Goal: Navigation & Orientation: Understand site structure

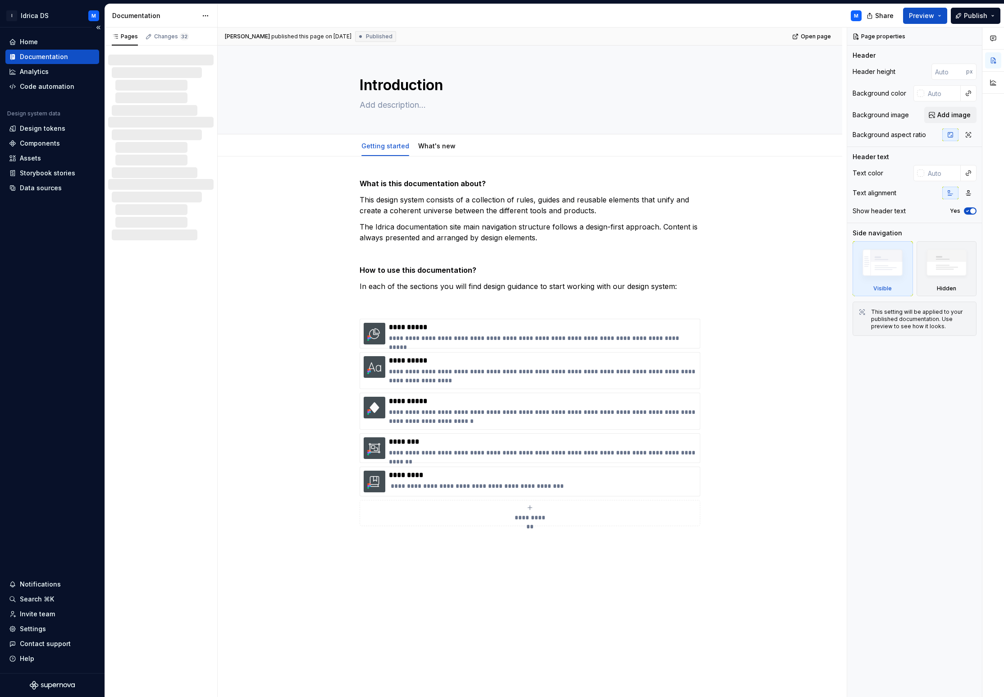
type textarea "*"
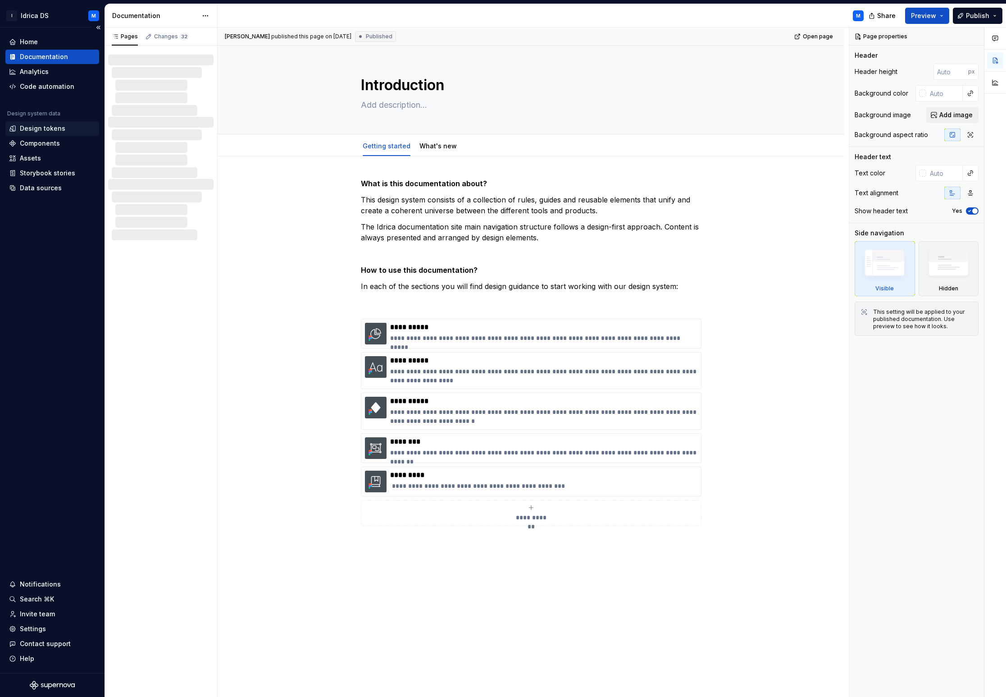
click at [41, 125] on div "Design tokens" at bounding box center [43, 128] width 46 height 9
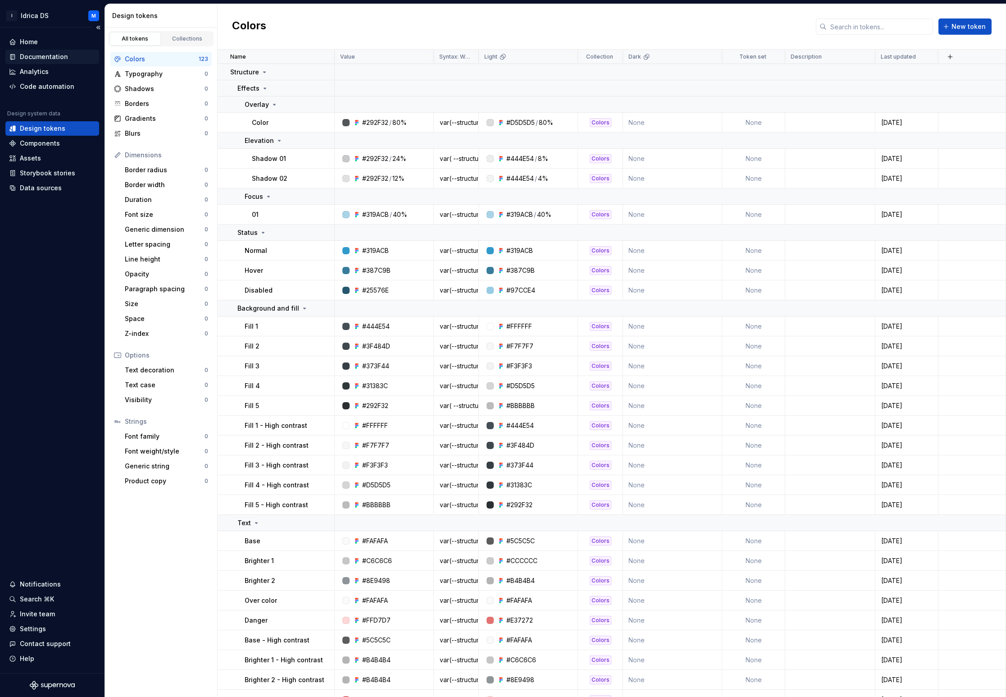
click at [44, 54] on div "Documentation" at bounding box center [44, 56] width 48 height 9
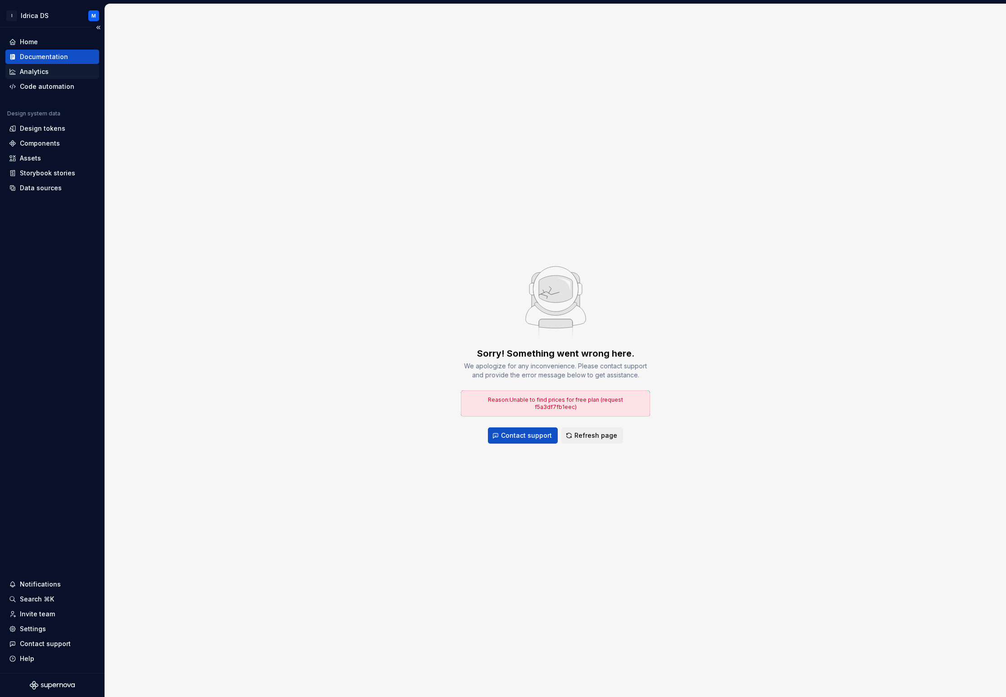
click at [36, 73] on div "Analytics" at bounding box center [34, 71] width 29 height 9
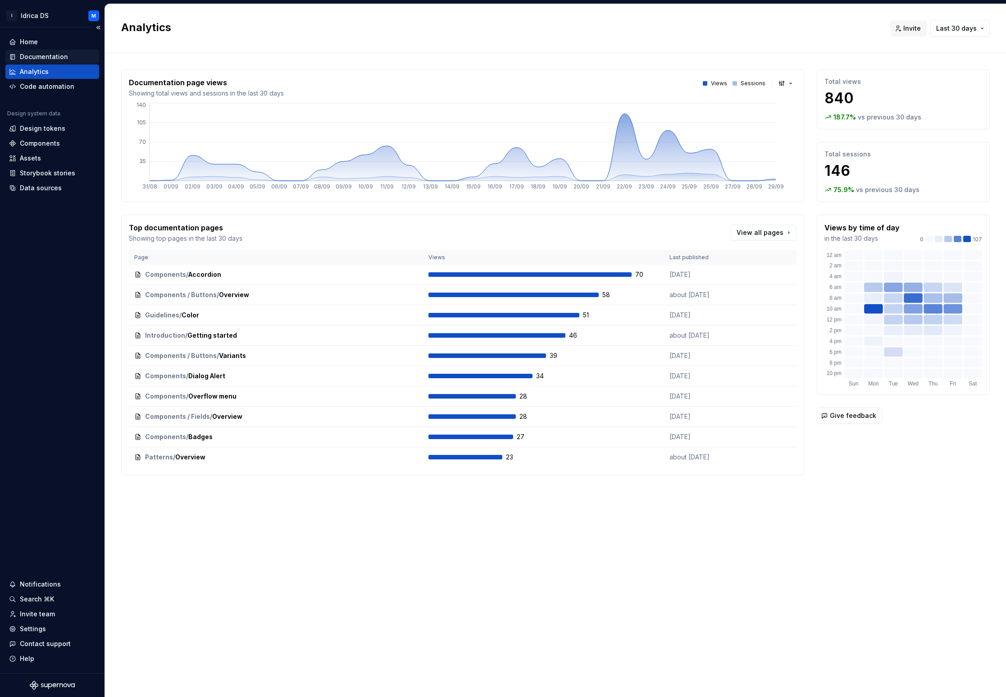
click at [37, 56] on div "Documentation" at bounding box center [44, 56] width 48 height 9
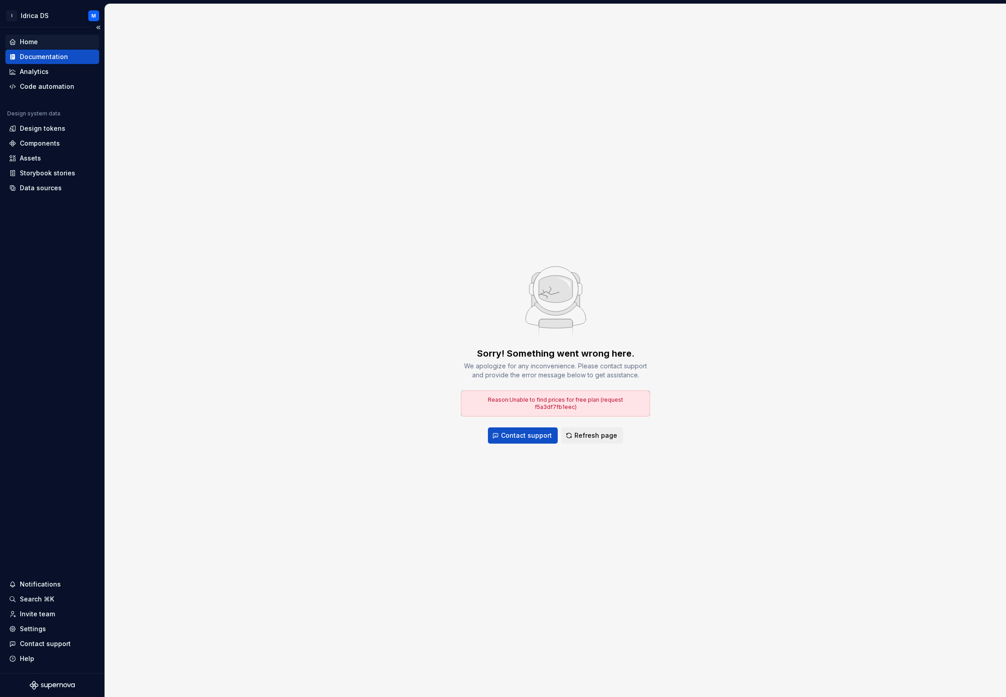
click at [38, 41] on div "Home" at bounding box center [52, 41] width 87 height 9
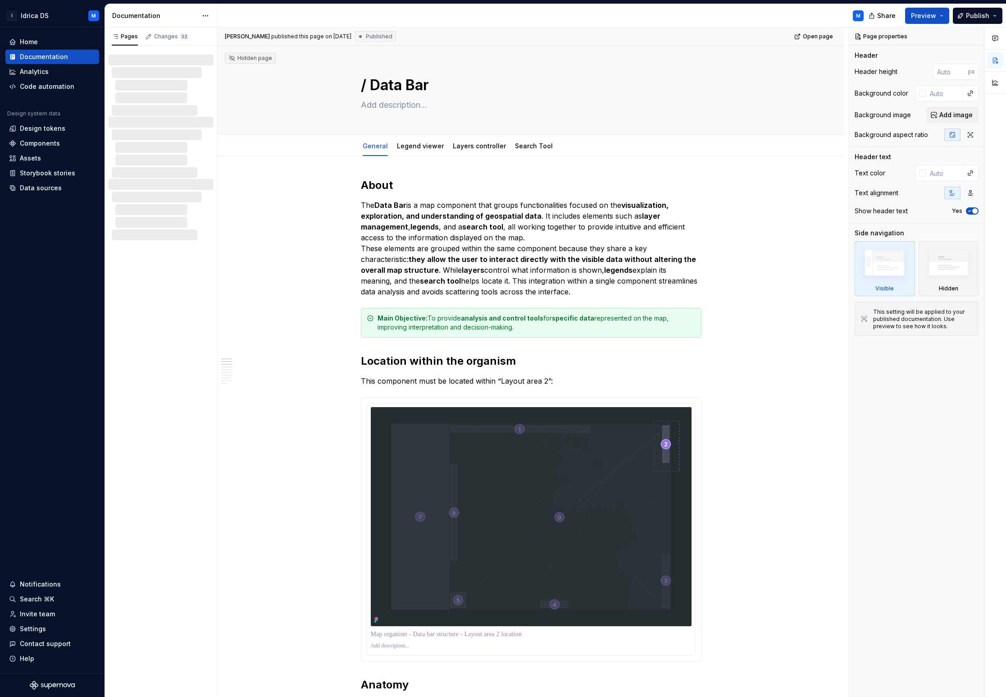
drag, startPoint x: 100, startPoint y: 141, endPoint x: -166, endPoint y: 305, distance: 311.5
click at [0, 305] on html "I Idrica DS M Home Documentation Analytics Code automation Design system data D…" at bounding box center [503, 348] width 1006 height 697
click at [67, 53] on div "Documentation" at bounding box center [52, 56] width 87 height 9
click at [174, 34] on div "Changes 32" at bounding box center [171, 36] width 35 height 7
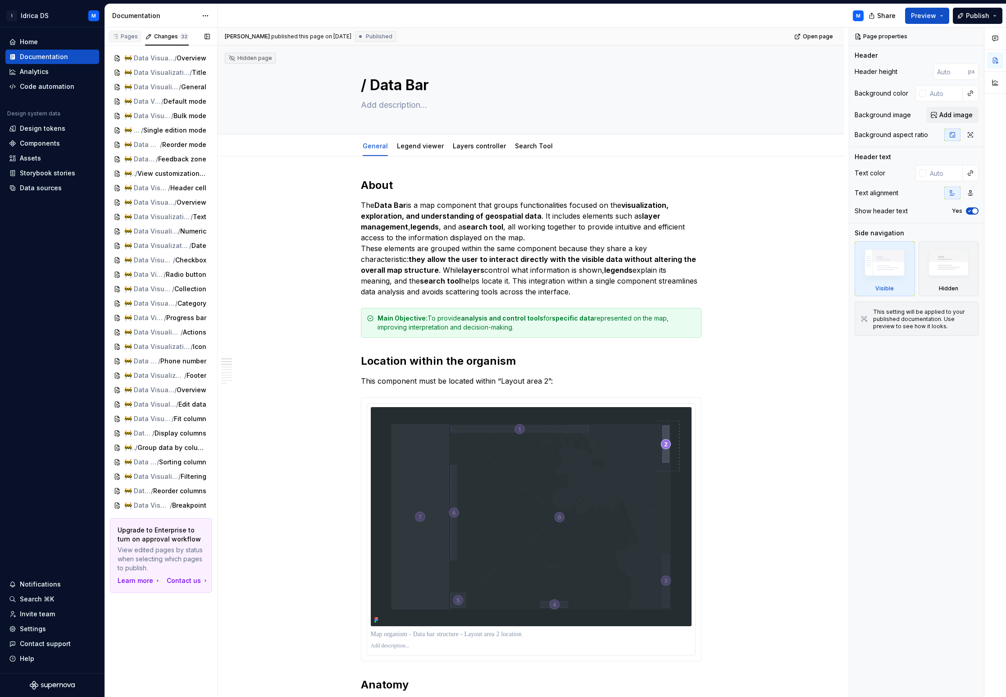
click at [131, 36] on div "Pages" at bounding box center [125, 36] width 26 height 7
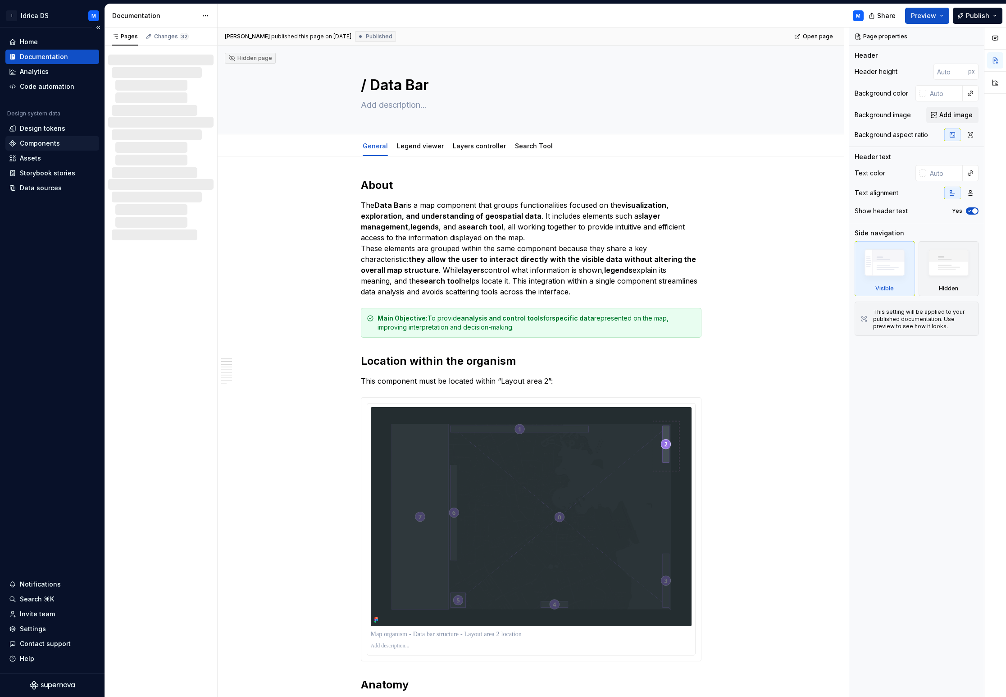
click at [49, 142] on div "Components" at bounding box center [40, 143] width 40 height 9
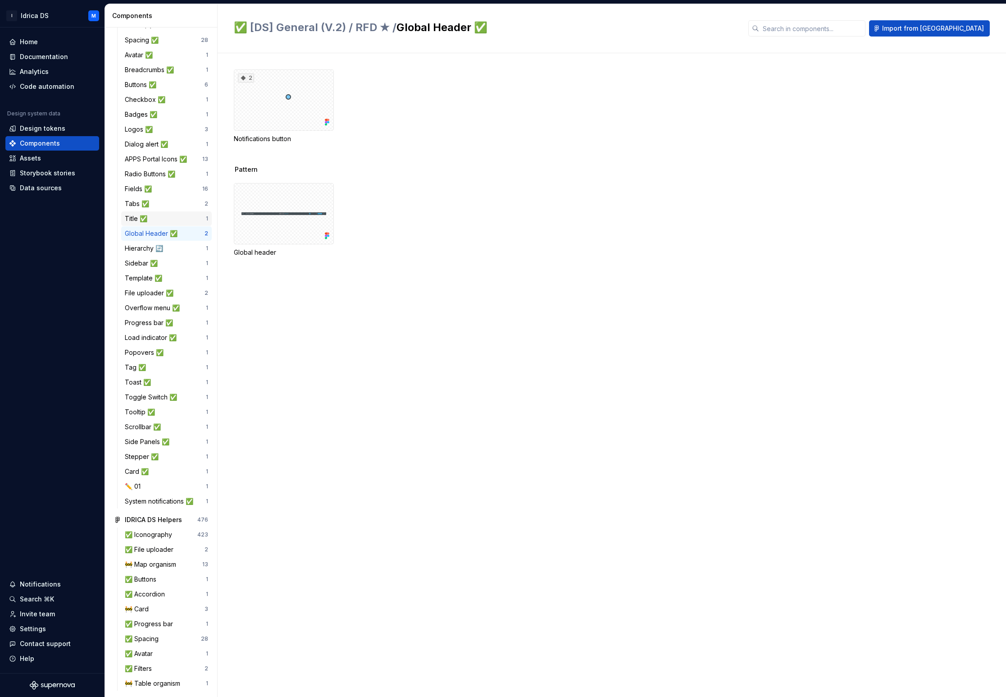
scroll to position [128, 0]
click at [31, 158] on div "Assets" at bounding box center [30, 158] width 21 height 9
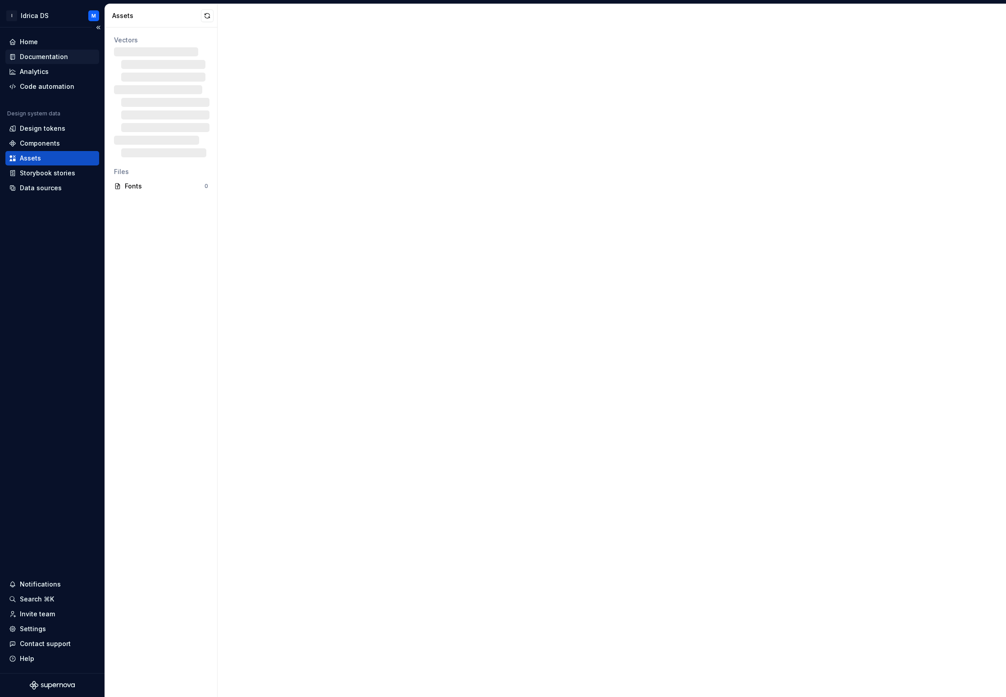
click at [39, 57] on div "Documentation" at bounding box center [44, 56] width 48 height 9
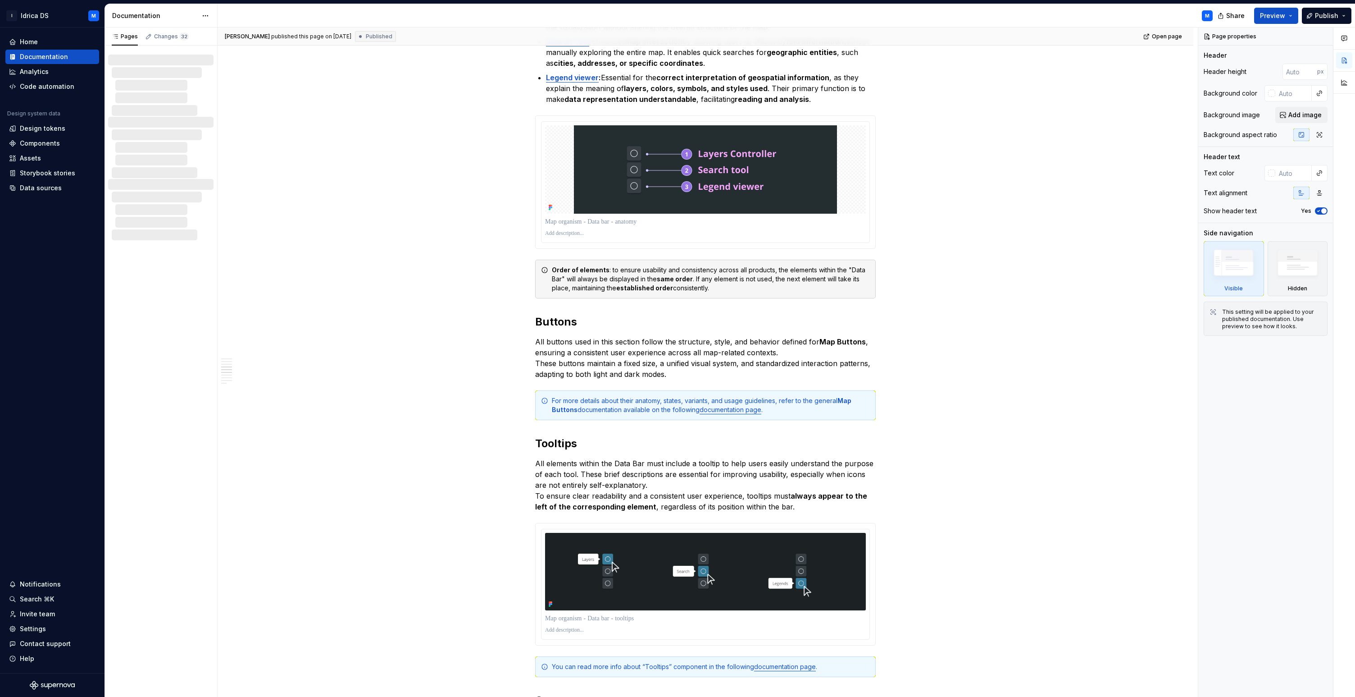
scroll to position [692, 0]
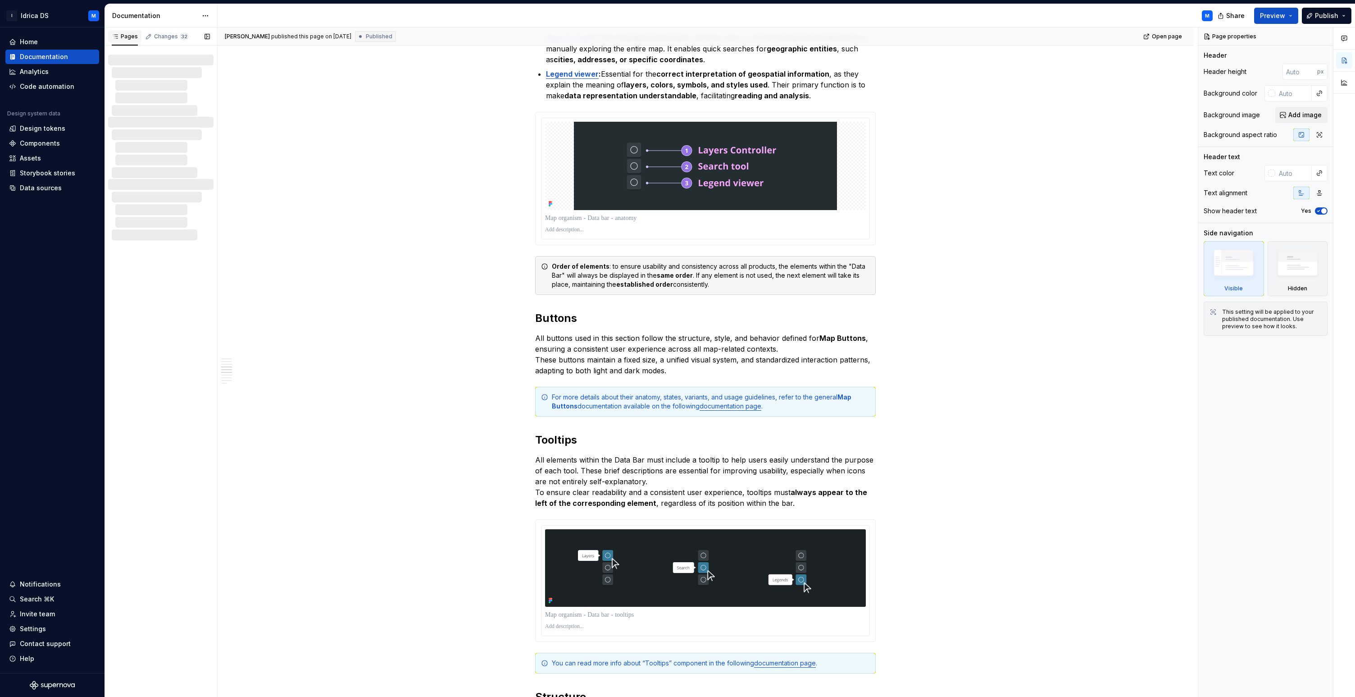
click at [131, 36] on div "Pages" at bounding box center [125, 36] width 26 height 7
click at [208, 37] on button "button" at bounding box center [207, 36] width 13 height 13
type textarea "*"
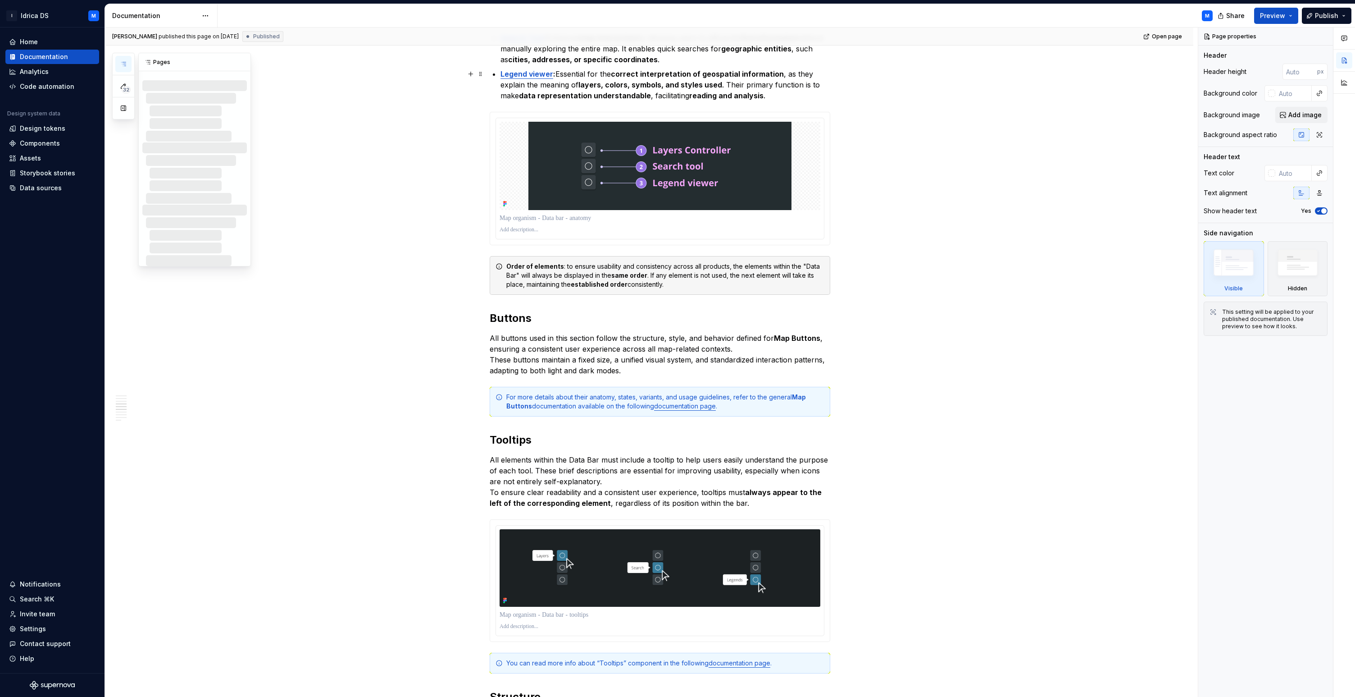
click at [126, 65] on icon "button" at bounding box center [123, 64] width 5 height 4
click at [128, 86] on button "32" at bounding box center [123, 86] width 16 height 16
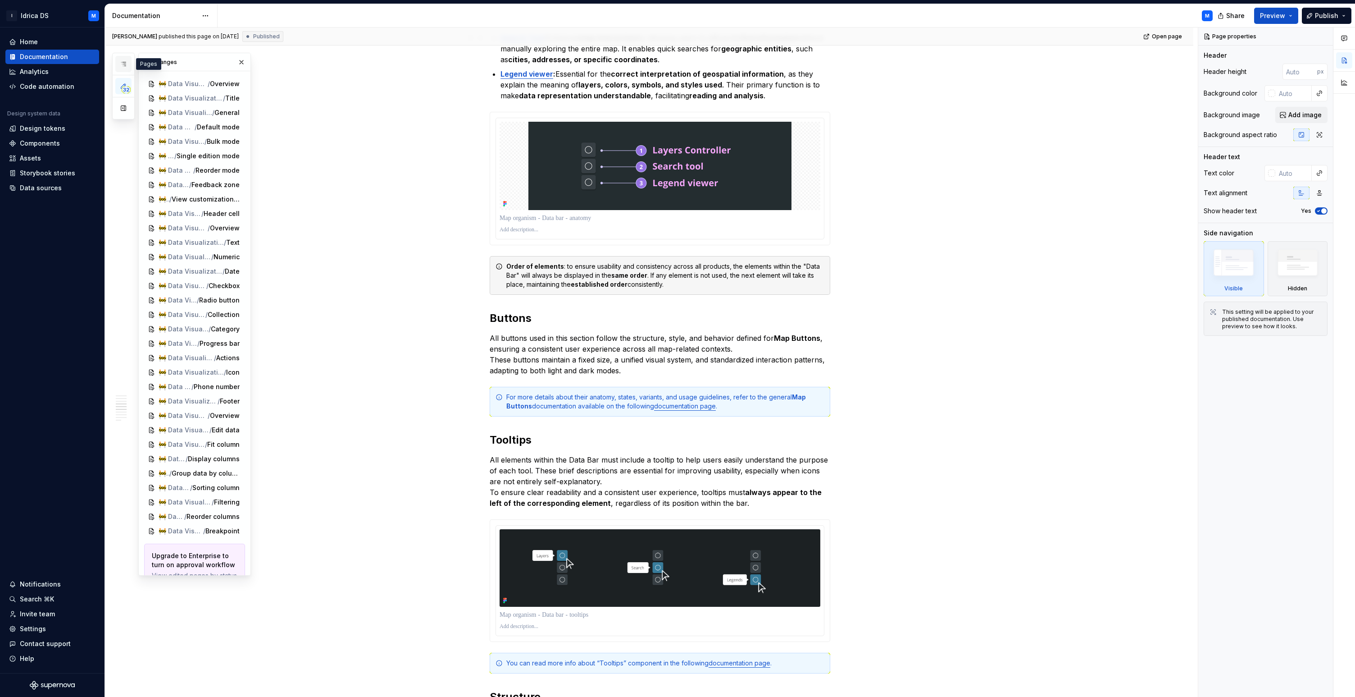
click at [124, 64] on icon "button" at bounding box center [123, 63] width 7 height 7
